Goal: Navigation & Orientation: Find specific page/section

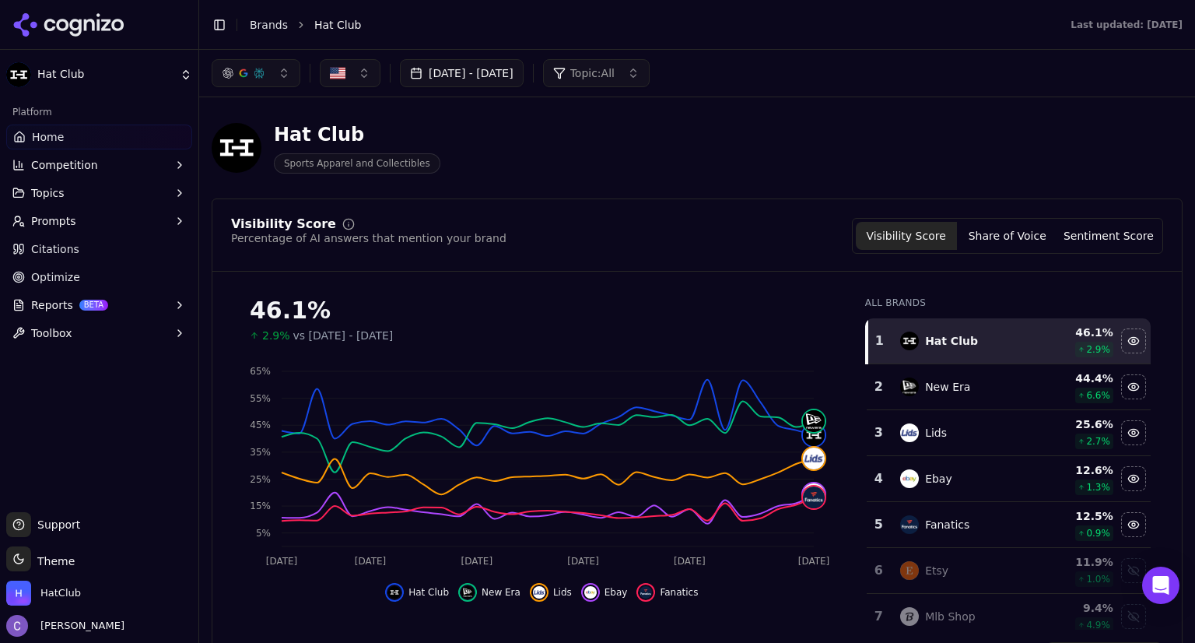
click at [61, 221] on span "Prompts" at bounding box center [53, 221] width 45 height 16
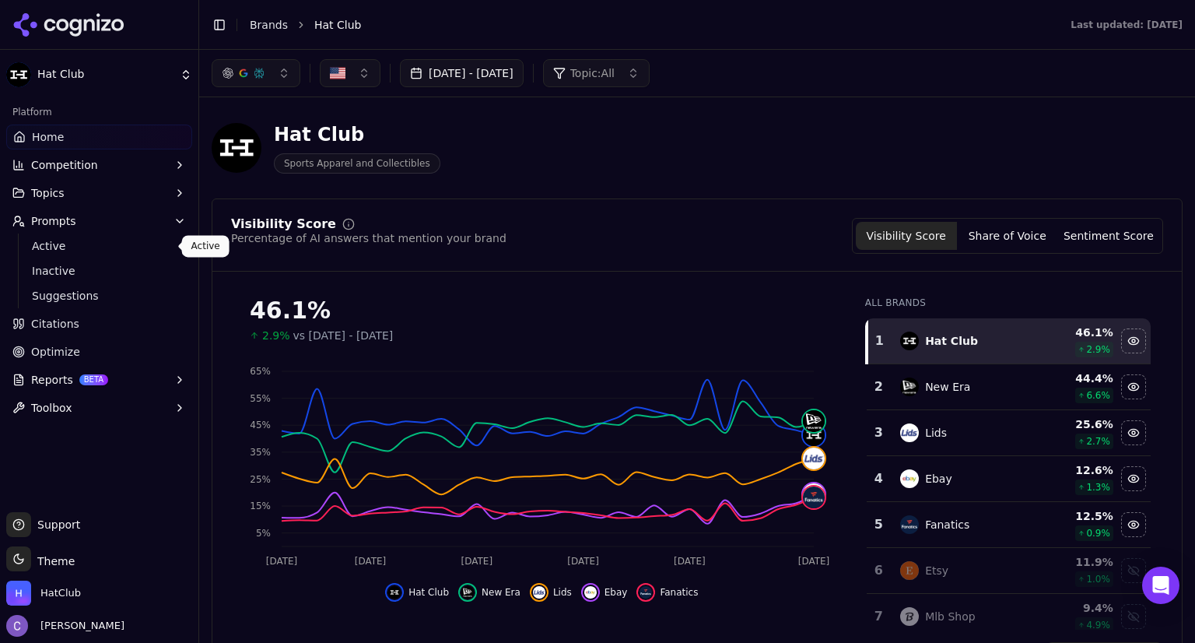
click at [85, 250] on span "Active" at bounding box center [99, 246] width 135 height 16
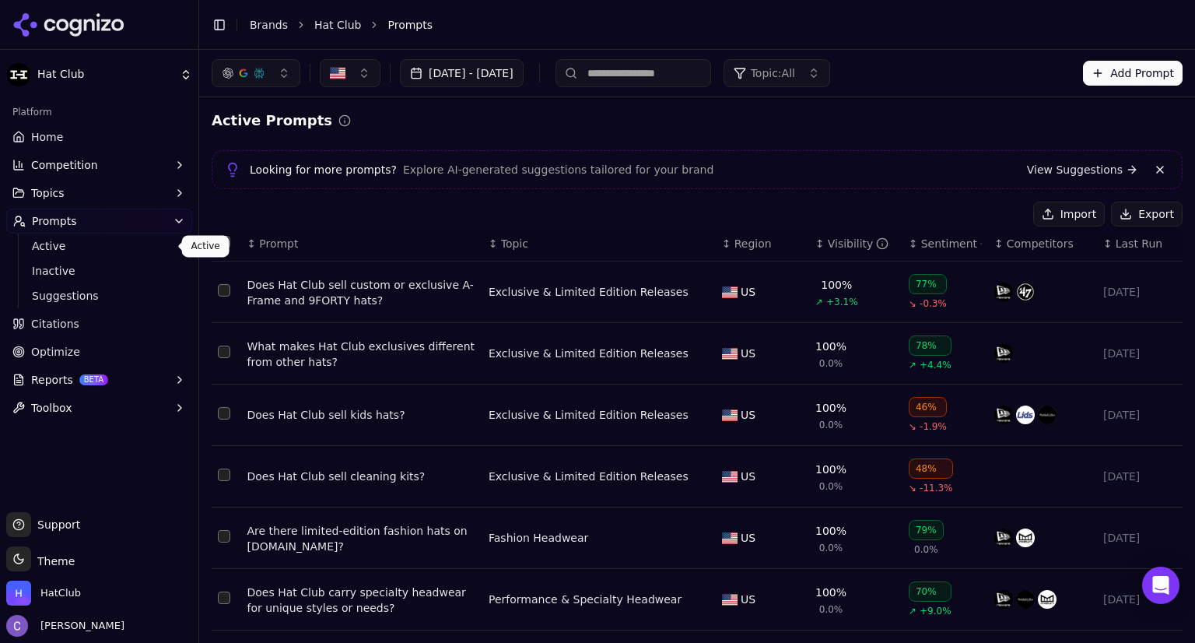
click at [50, 248] on span "Active" at bounding box center [99, 246] width 135 height 16
click at [815, 250] on div "↕ Visibility" at bounding box center [855, 244] width 81 height 16
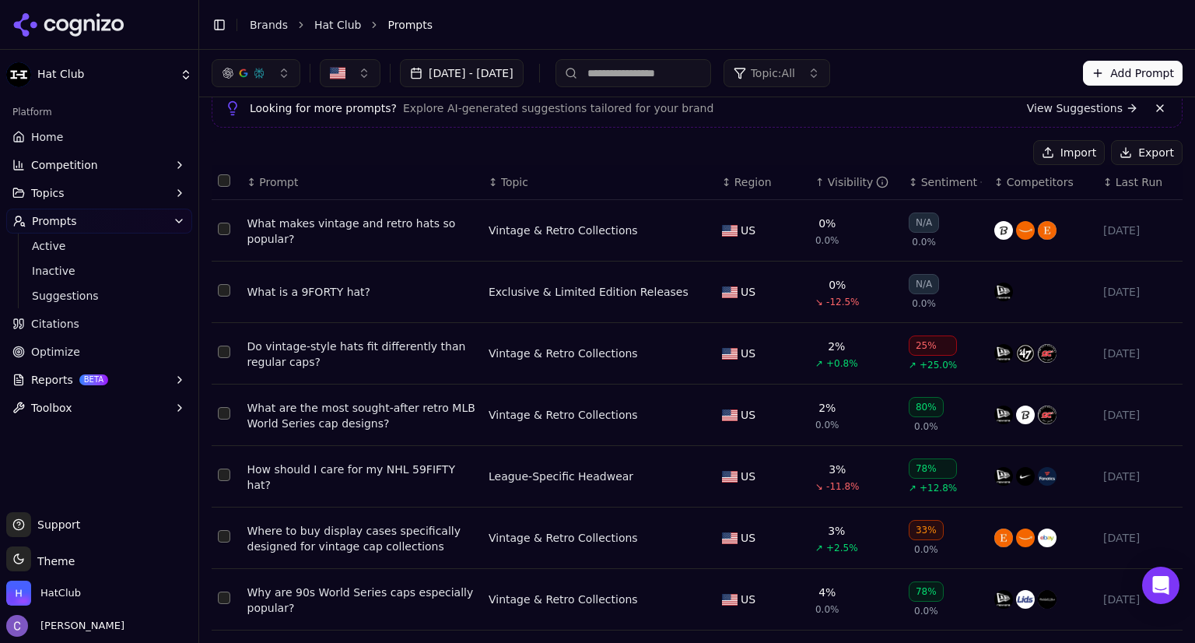
scroll to position [65, 0]
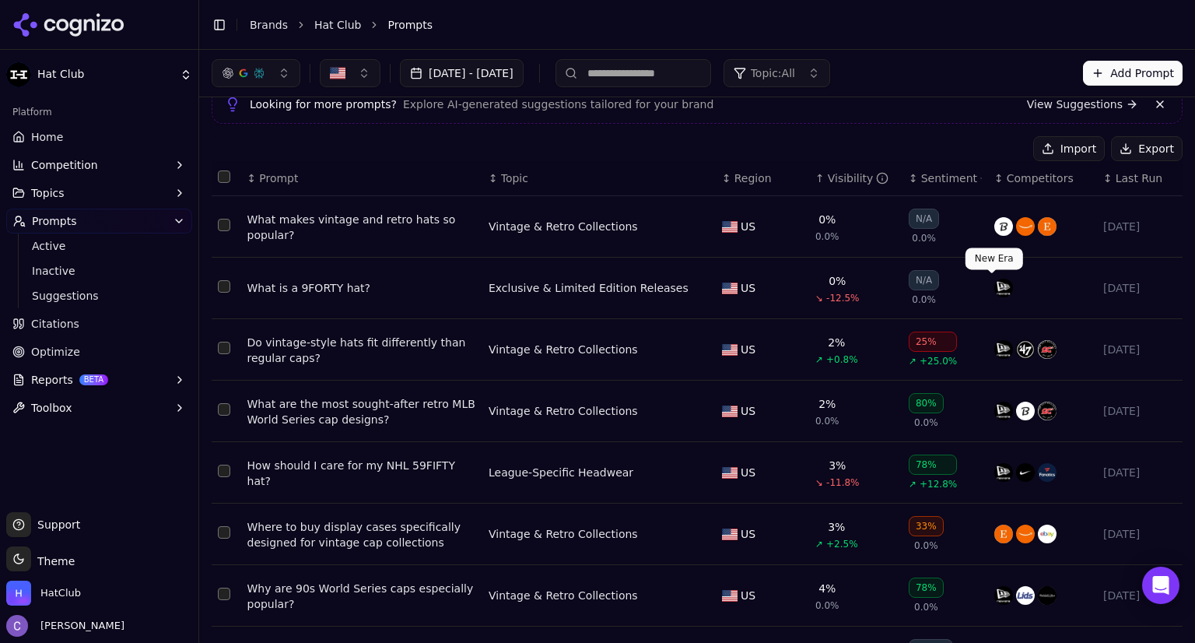
click at [994, 285] on img "Data table" at bounding box center [1003, 287] width 19 height 19
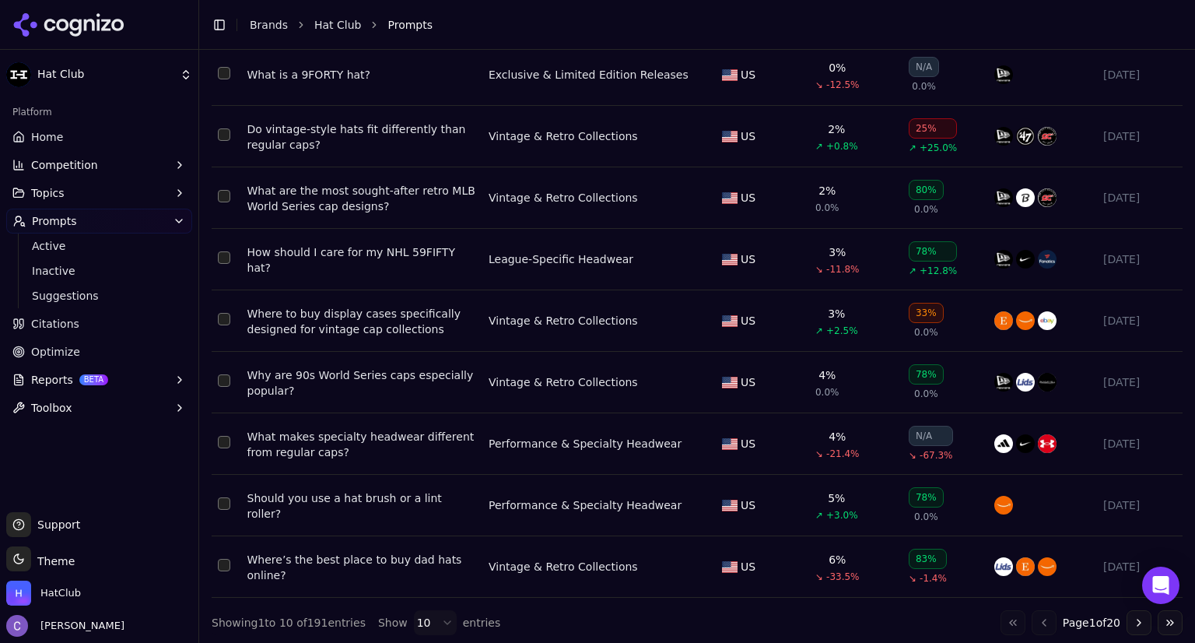
scroll to position [284, 0]
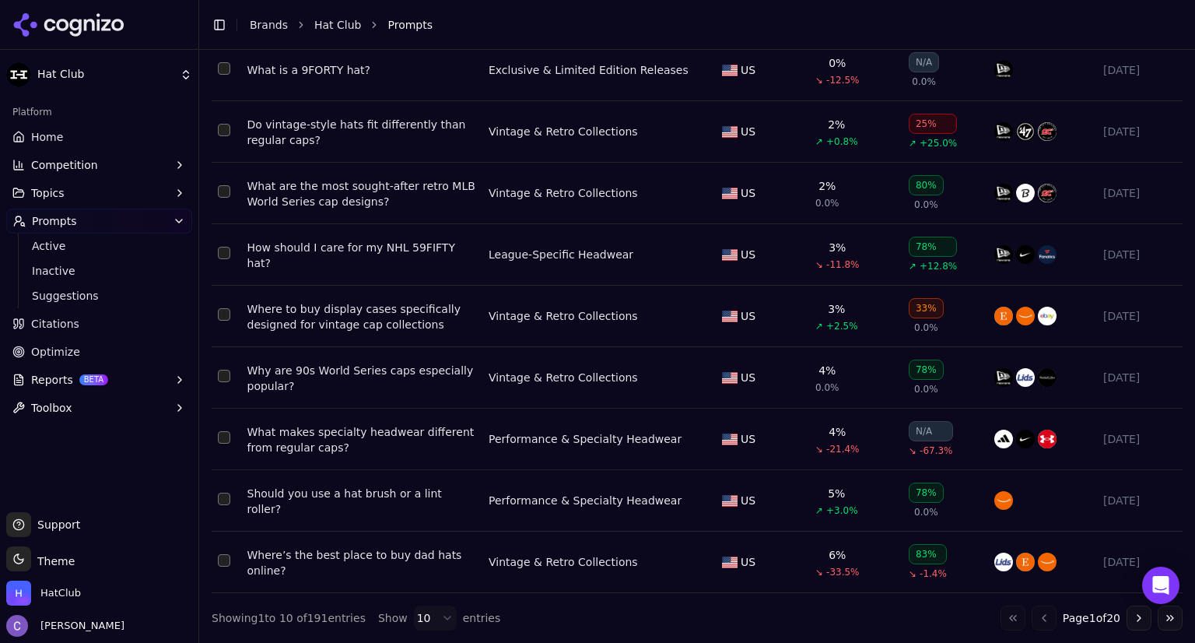
click at [1126, 612] on button "Go to next page" at bounding box center [1138, 617] width 25 height 25
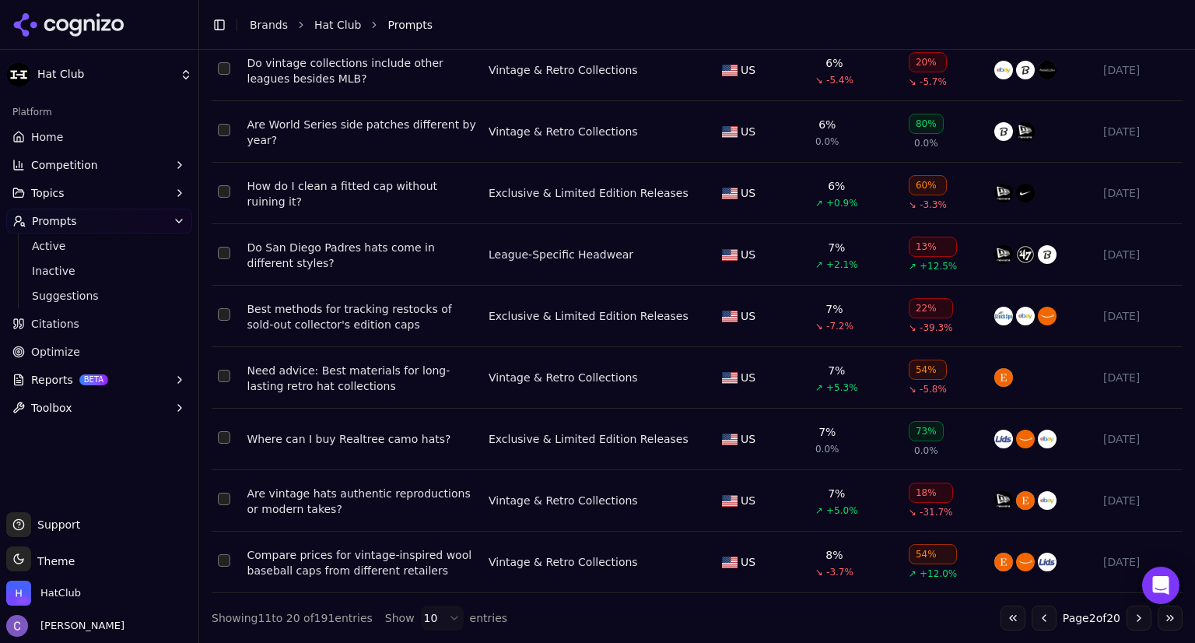
scroll to position [296, 0]
click at [62, 190] on button "Topics" at bounding box center [99, 192] width 186 height 25
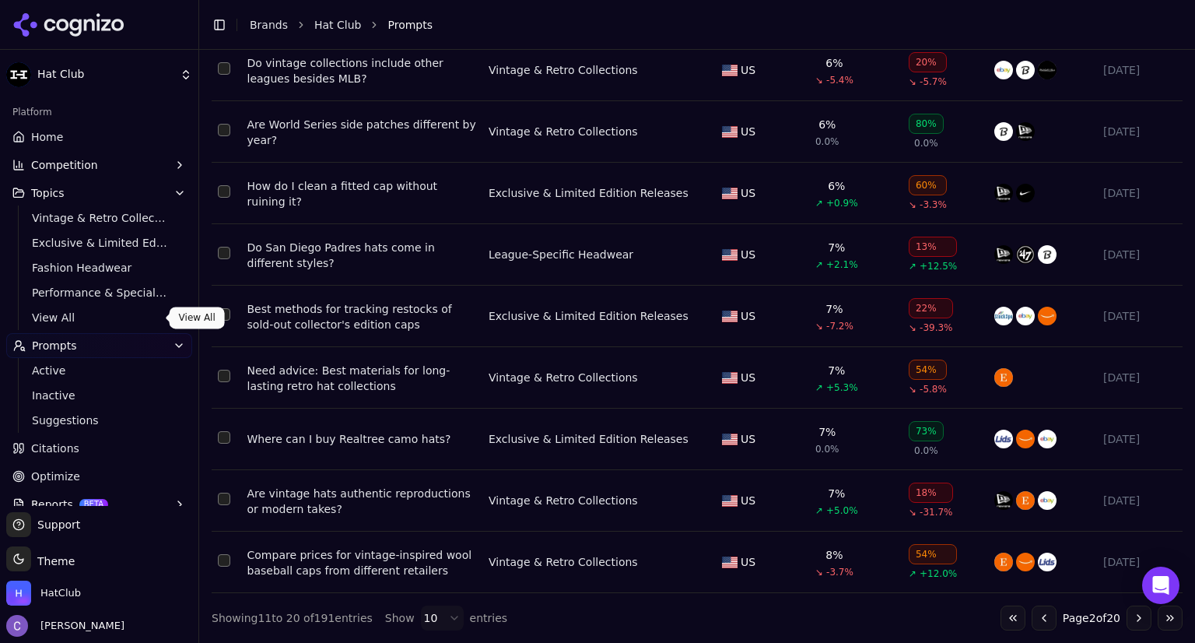
click at [51, 319] on span "View All" at bounding box center [99, 318] width 135 height 16
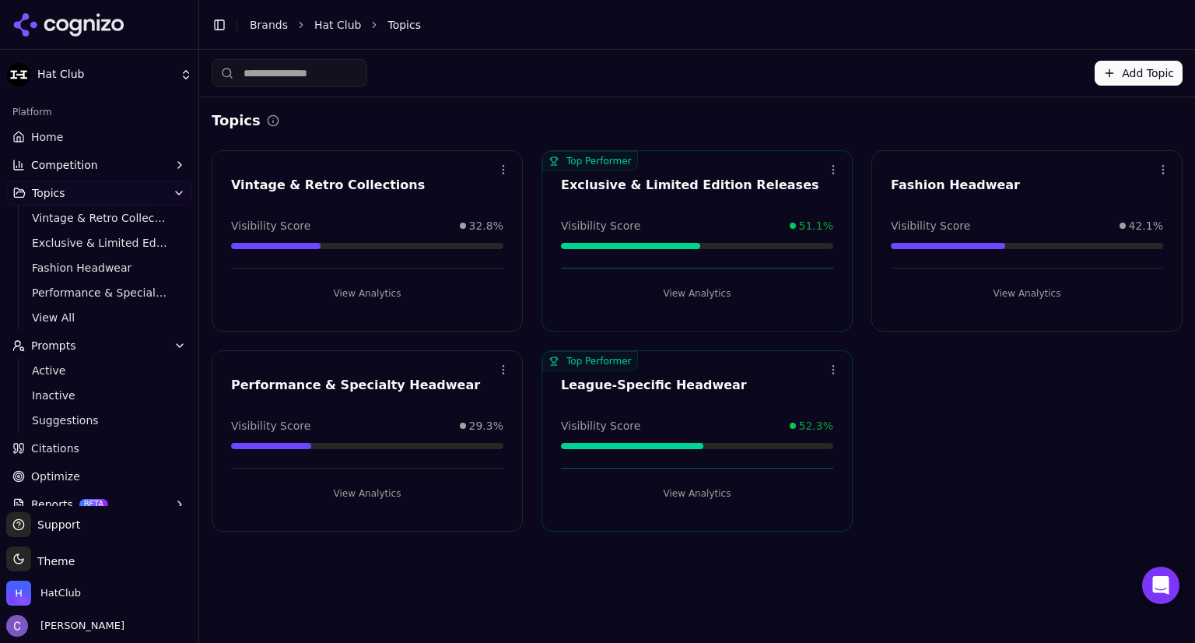
click at [103, 139] on link "Home" at bounding box center [99, 136] width 186 height 25
